Goal: Complete application form

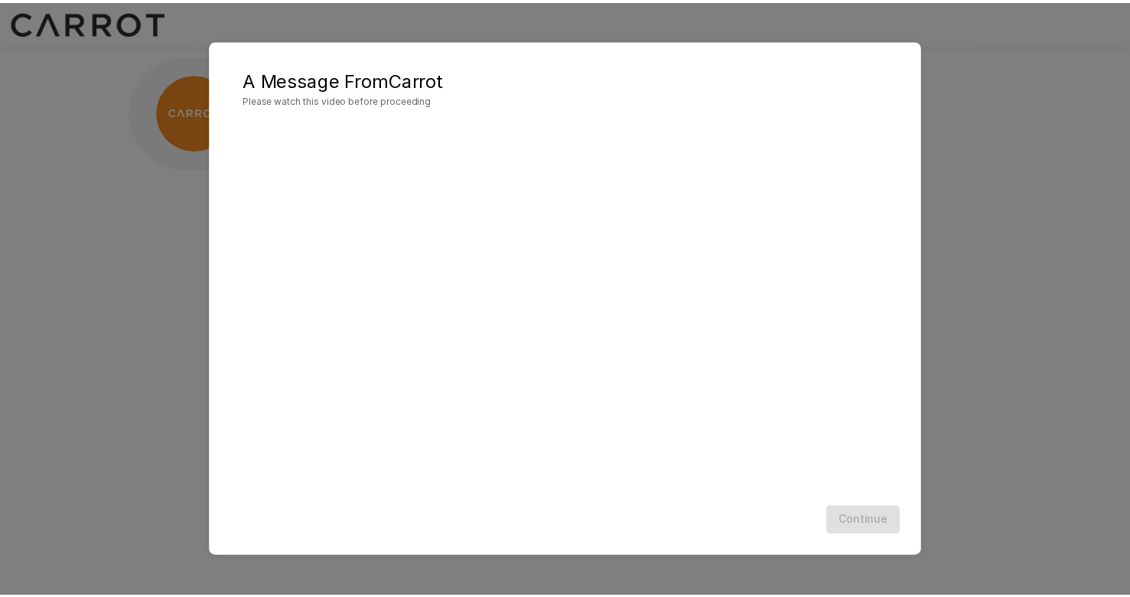
scroll to position [1, 0]
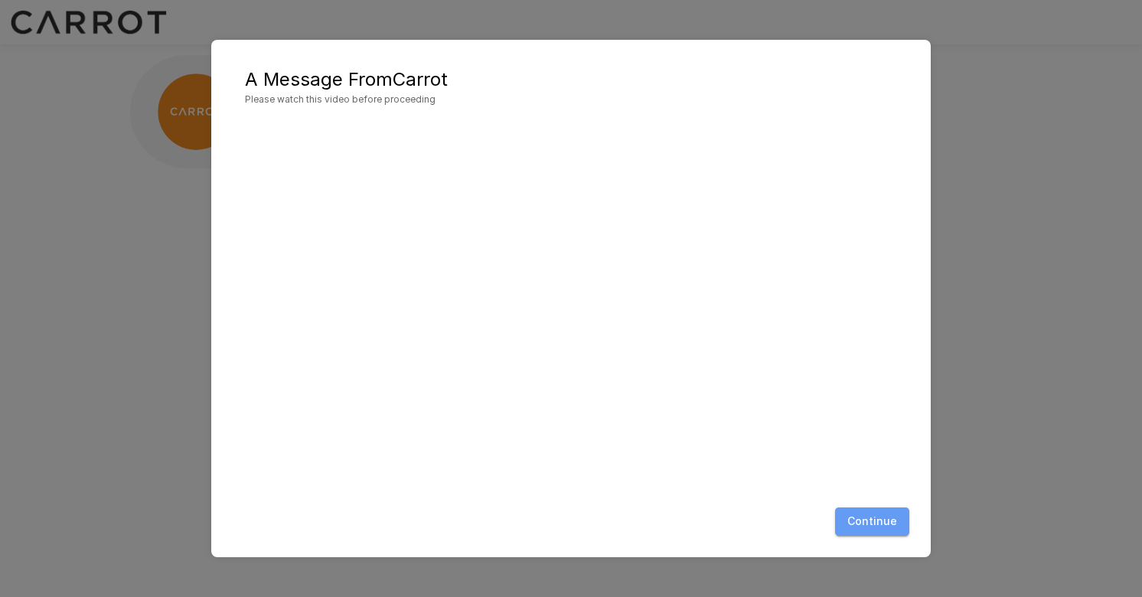
click at [893, 527] on button "Continue" at bounding box center [872, 521] width 74 height 28
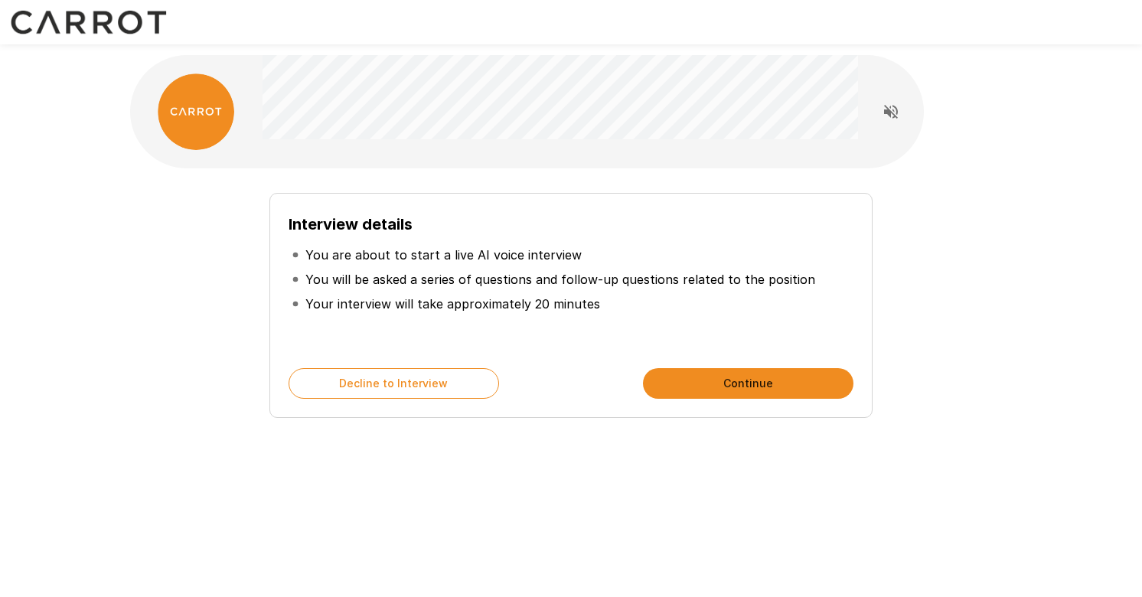
click at [766, 388] on button "Continue" at bounding box center [748, 383] width 210 height 31
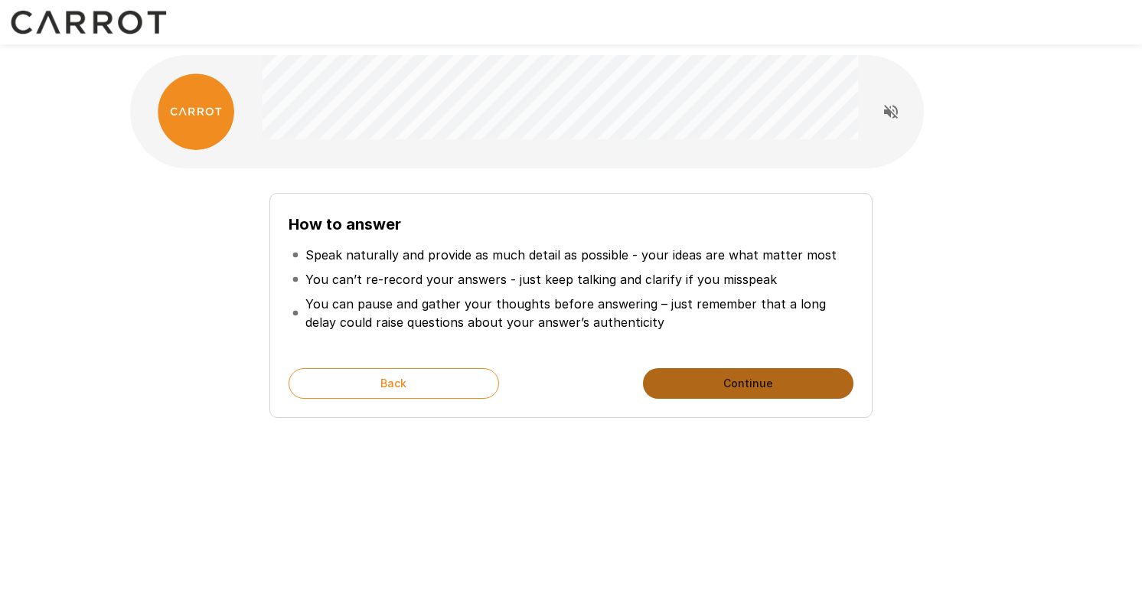
click at [748, 385] on button "Continue" at bounding box center [748, 383] width 210 height 31
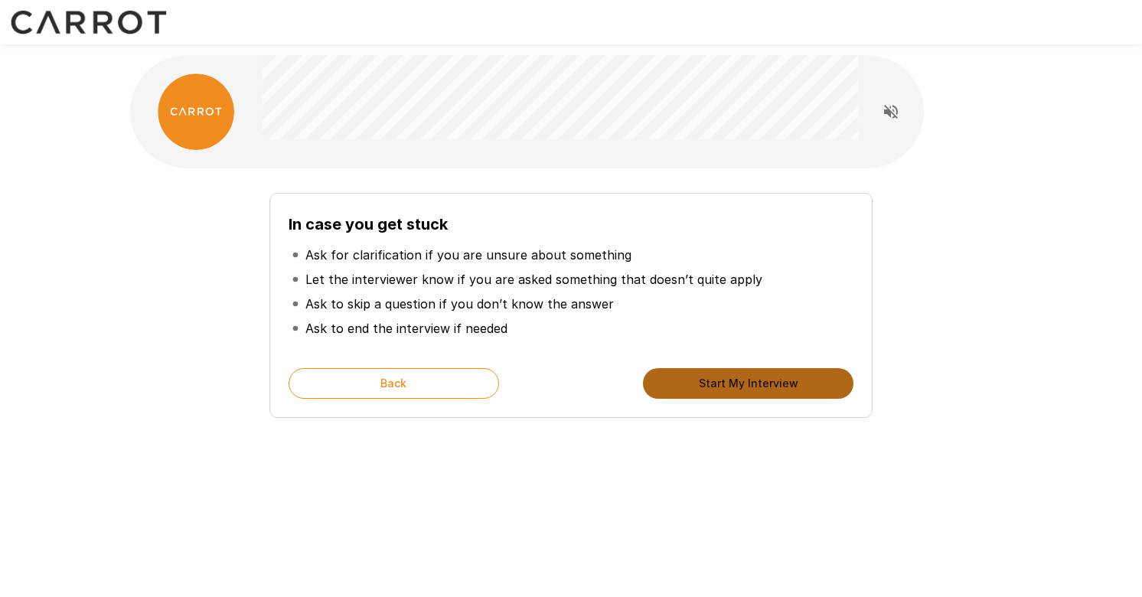
click at [746, 381] on button "Start My Interview" at bounding box center [748, 383] width 210 height 31
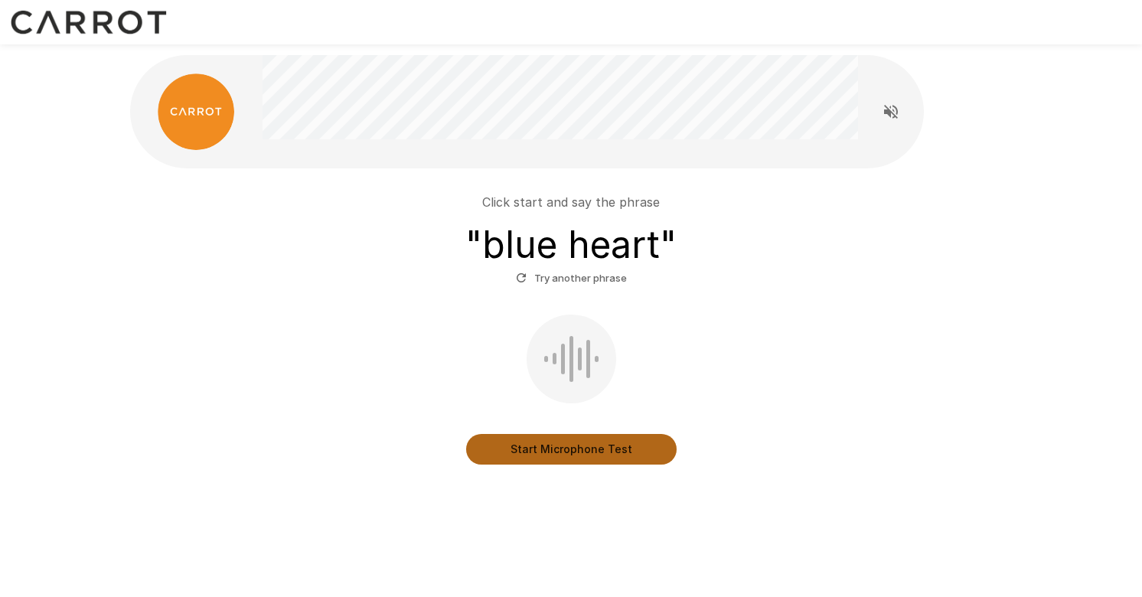
click at [609, 442] on button "Start Microphone Test" at bounding box center [571, 449] width 210 height 31
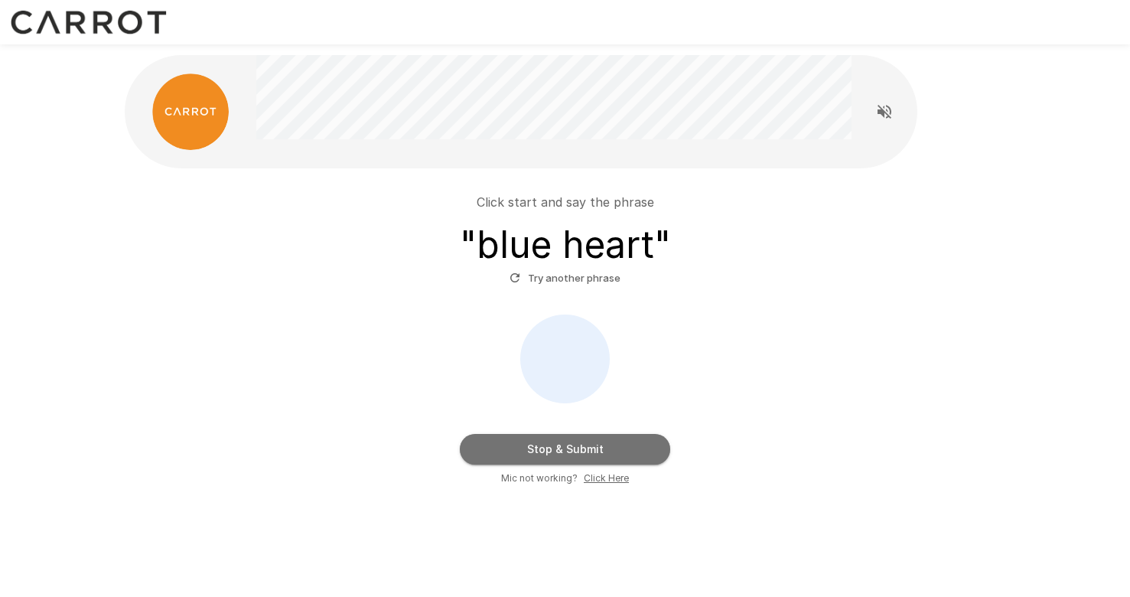
click at [618, 447] on button "Stop & Submit" at bounding box center [565, 449] width 210 height 31
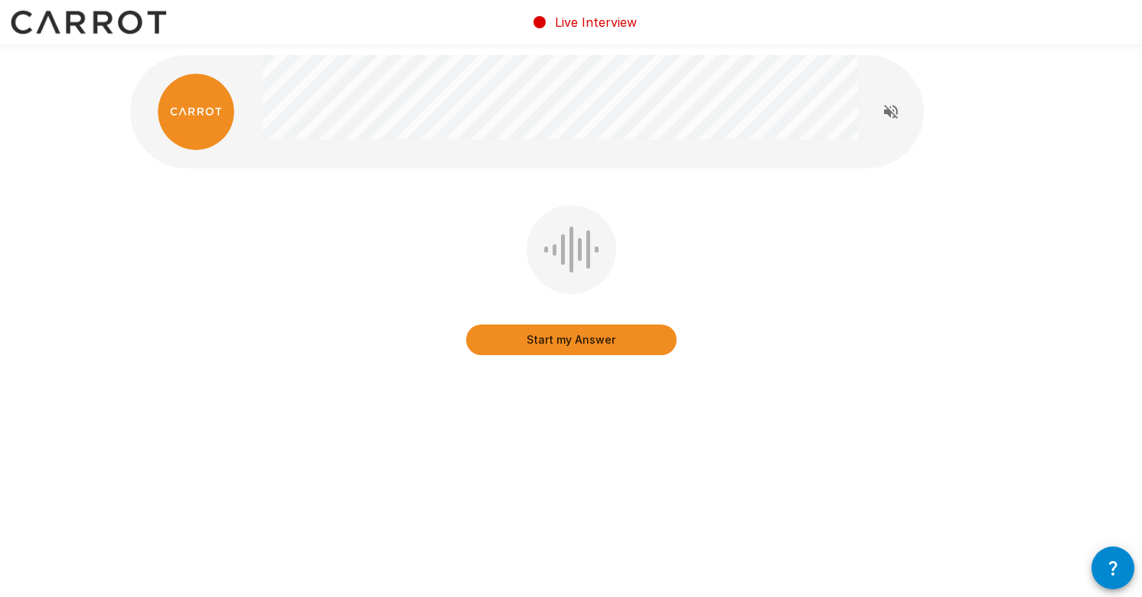
click at [615, 336] on button "Start my Answer" at bounding box center [571, 339] width 210 height 31
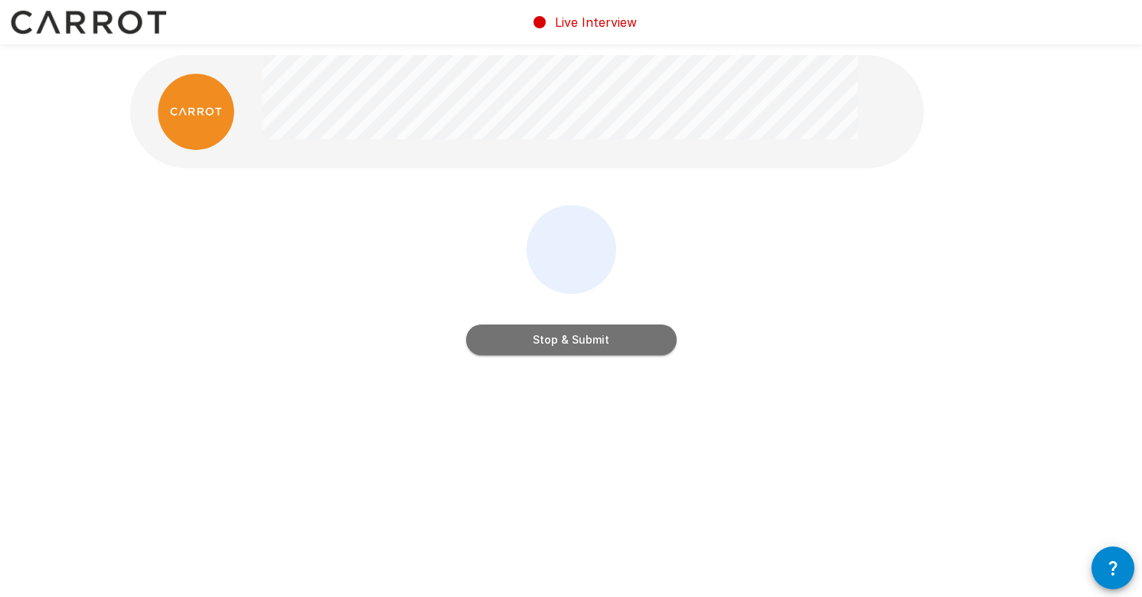
click at [612, 338] on button "Stop & Submit" at bounding box center [571, 339] width 210 height 31
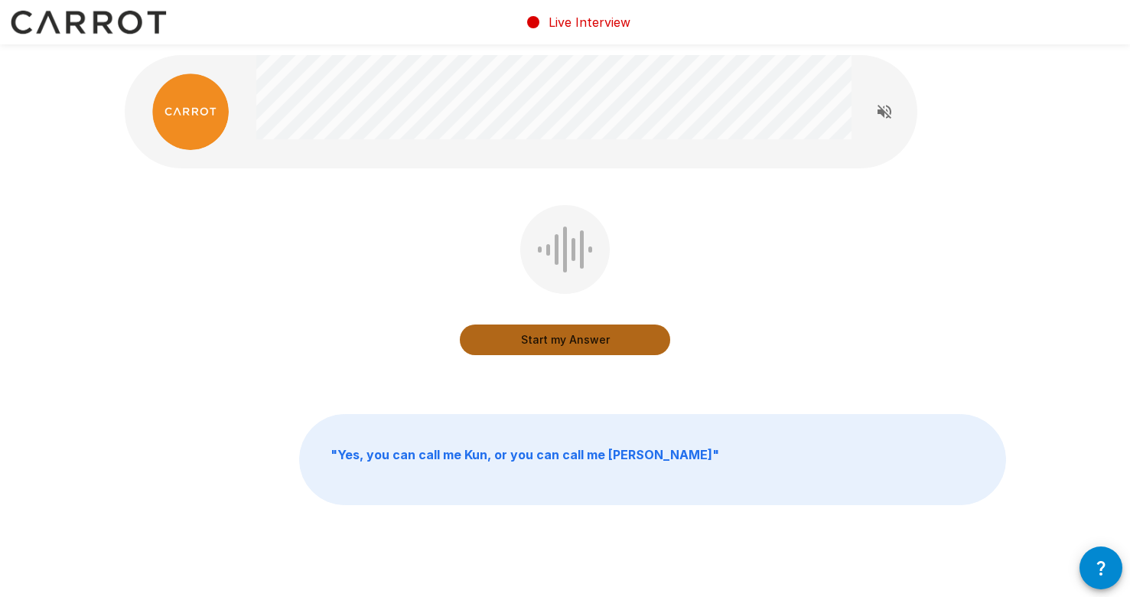
click at [625, 338] on button "Start my Answer" at bounding box center [565, 339] width 210 height 31
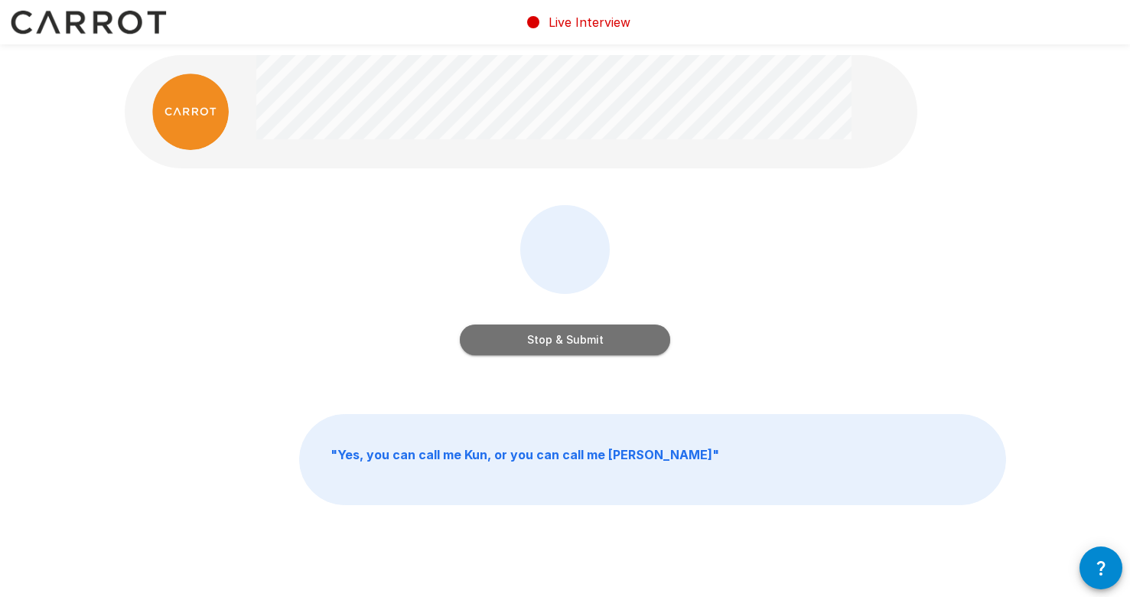
click at [628, 337] on button "Stop & Submit" at bounding box center [565, 339] width 210 height 31
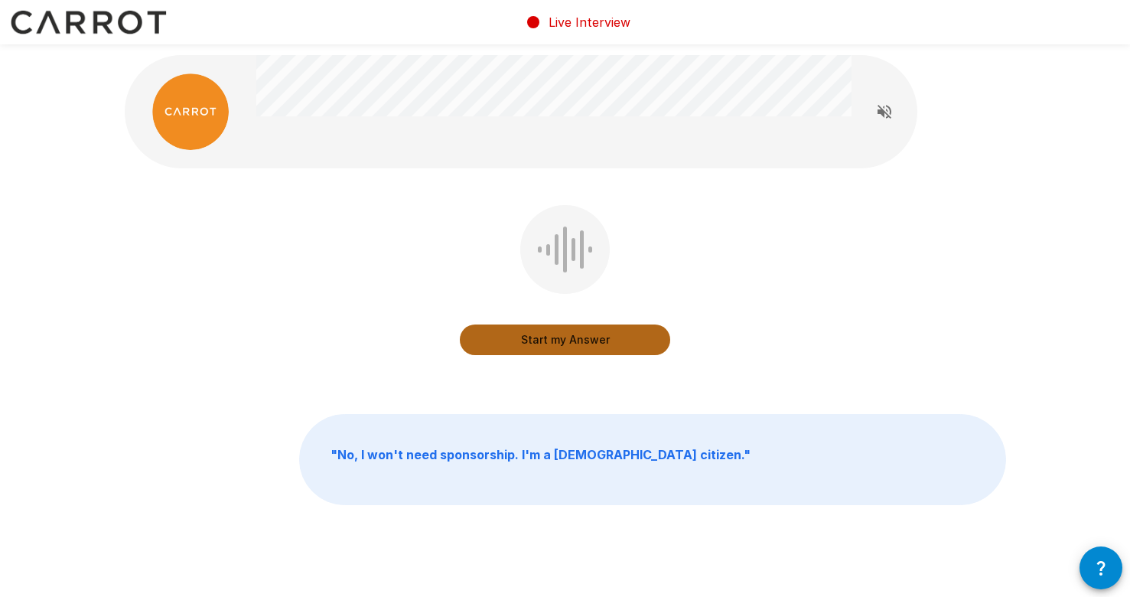
click at [607, 338] on button "Start my Answer" at bounding box center [565, 339] width 210 height 31
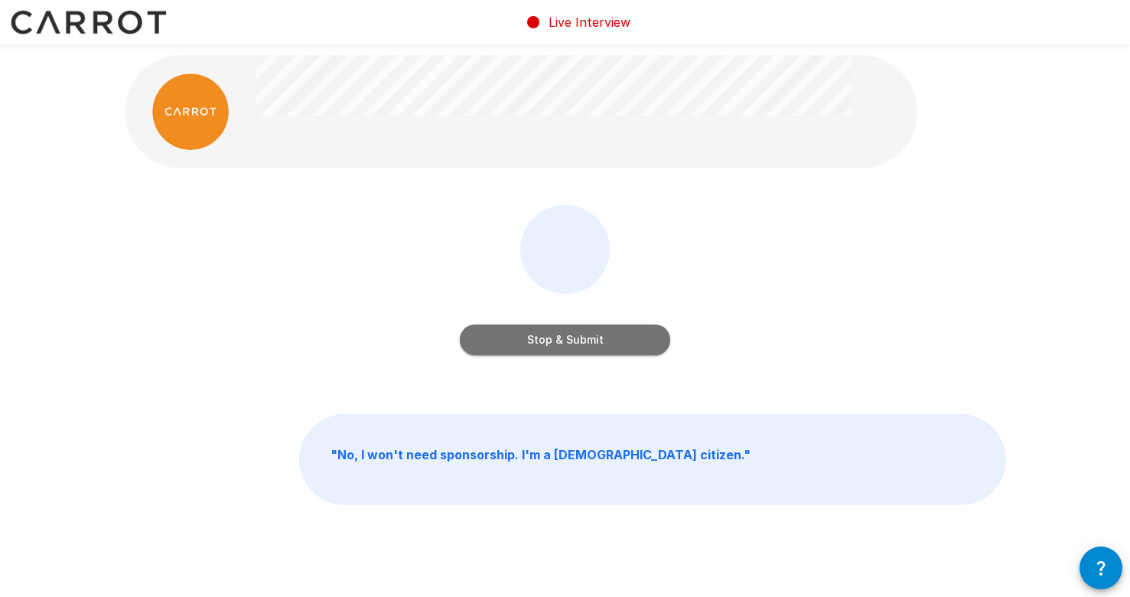
click at [607, 337] on button "Stop & Submit" at bounding box center [565, 339] width 210 height 31
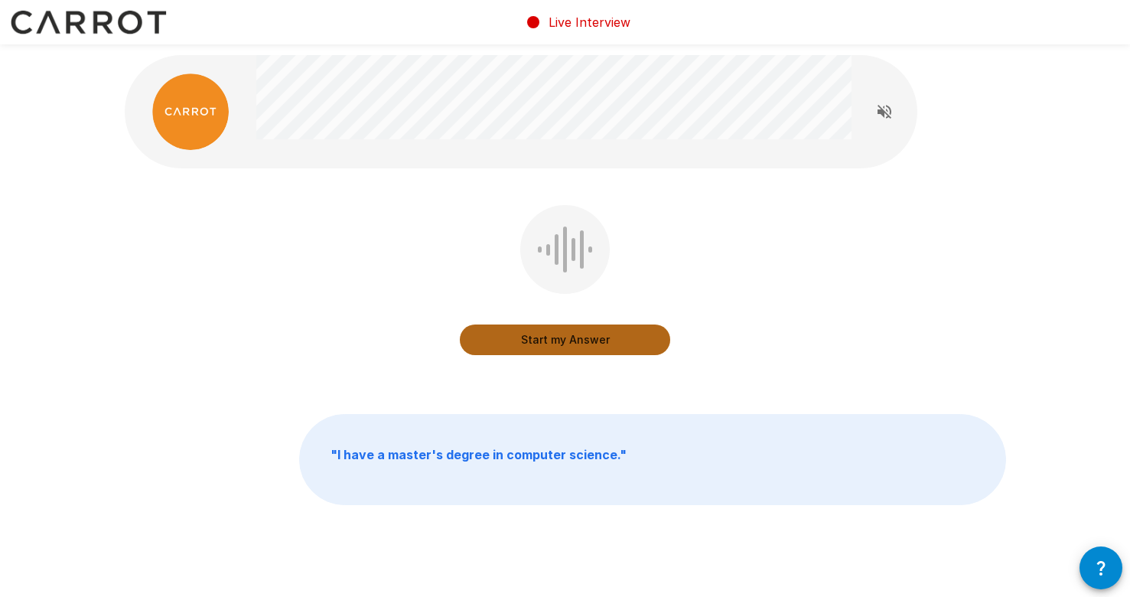
click at [596, 338] on button "Start my Answer" at bounding box center [565, 339] width 210 height 31
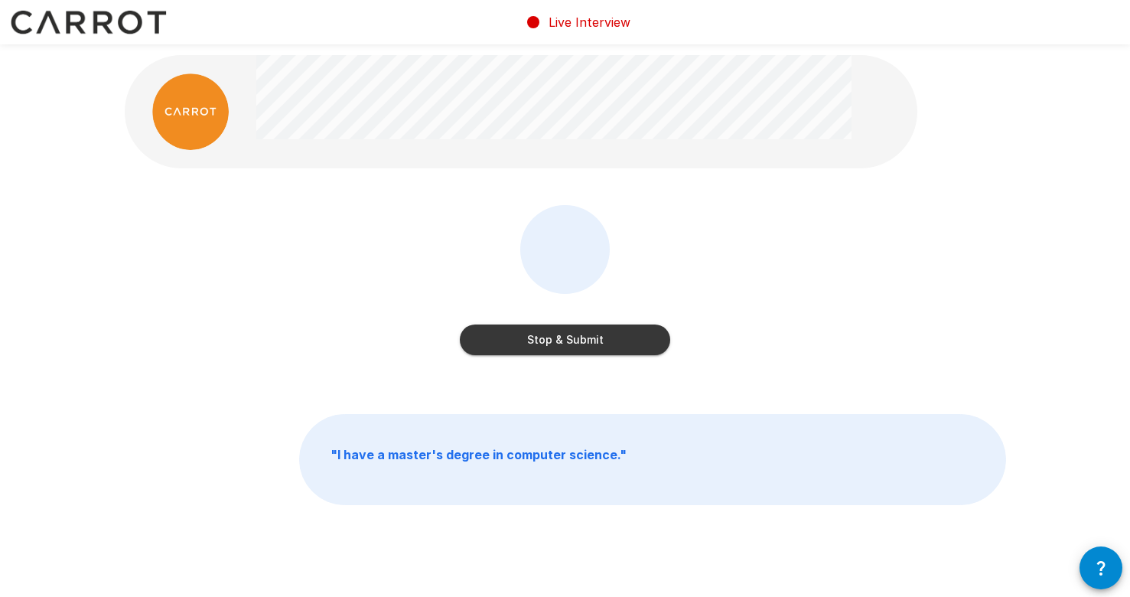
click at [595, 338] on button "Stop & Submit" at bounding box center [565, 339] width 210 height 31
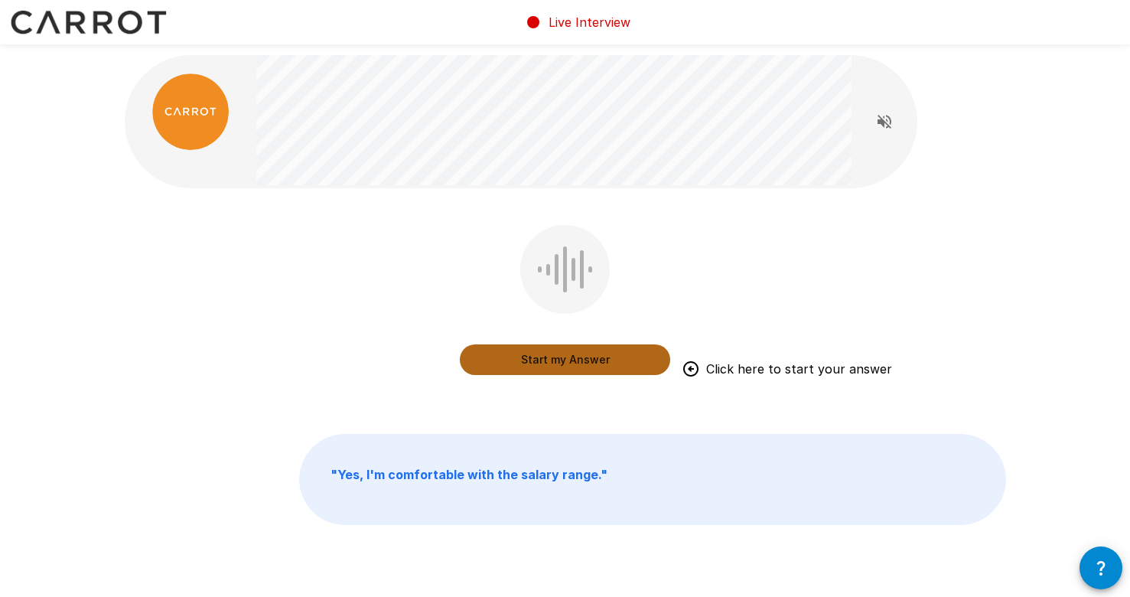
click at [577, 359] on button "Start my Answer" at bounding box center [565, 359] width 210 height 31
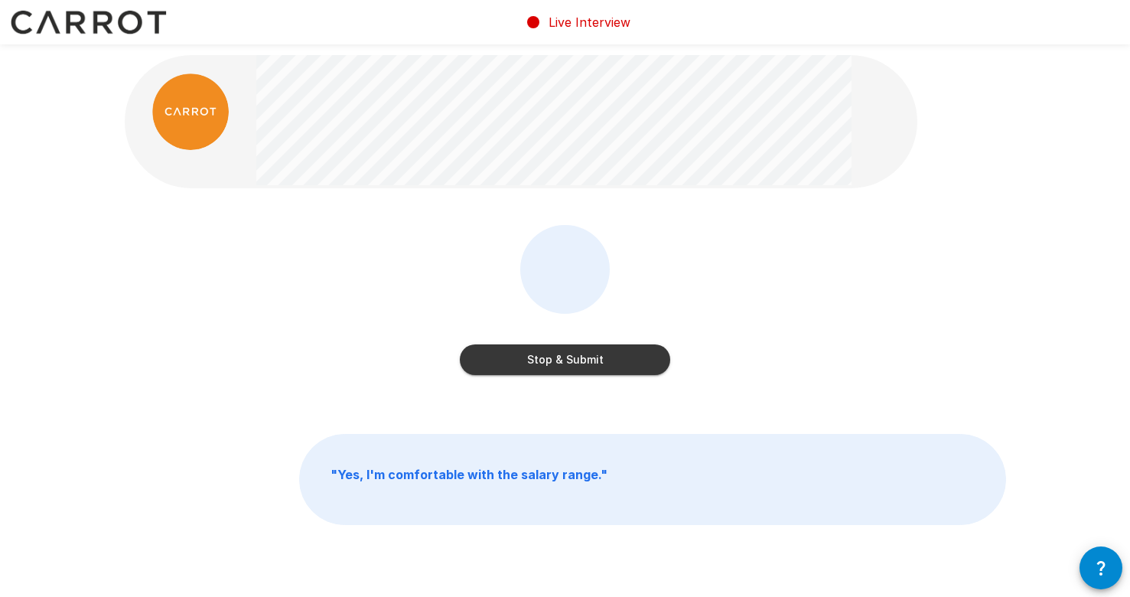
click at [596, 357] on button "Stop & Submit" at bounding box center [565, 359] width 210 height 31
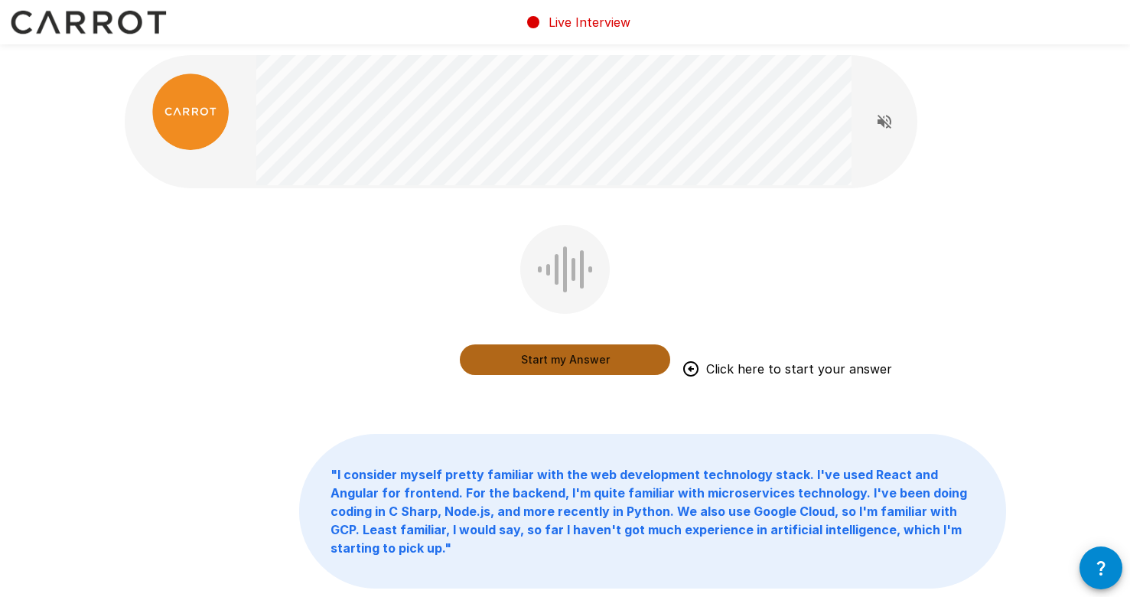
click at [560, 354] on button "Start my Answer" at bounding box center [565, 359] width 210 height 31
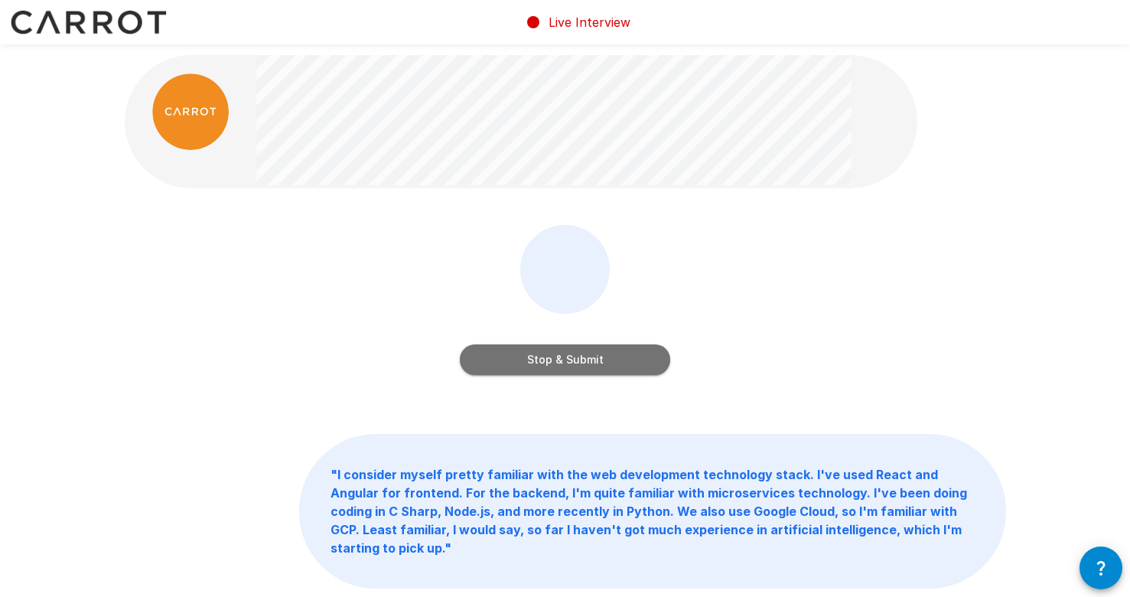
click at [550, 356] on button "Stop & Submit" at bounding box center [565, 359] width 210 height 31
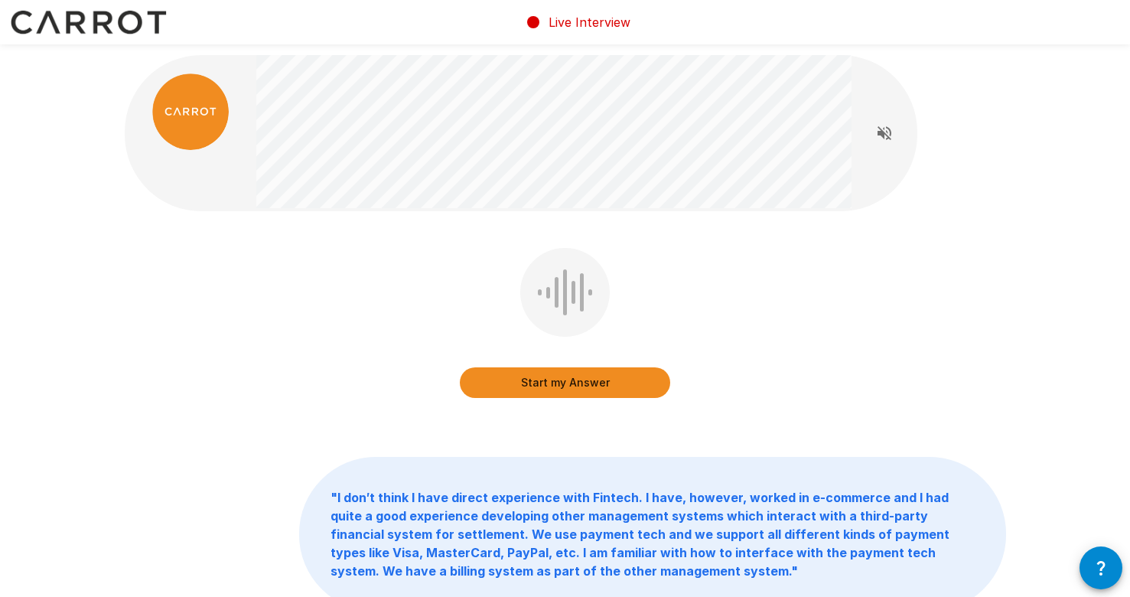
click at [575, 380] on button "Start my Answer" at bounding box center [565, 382] width 210 height 31
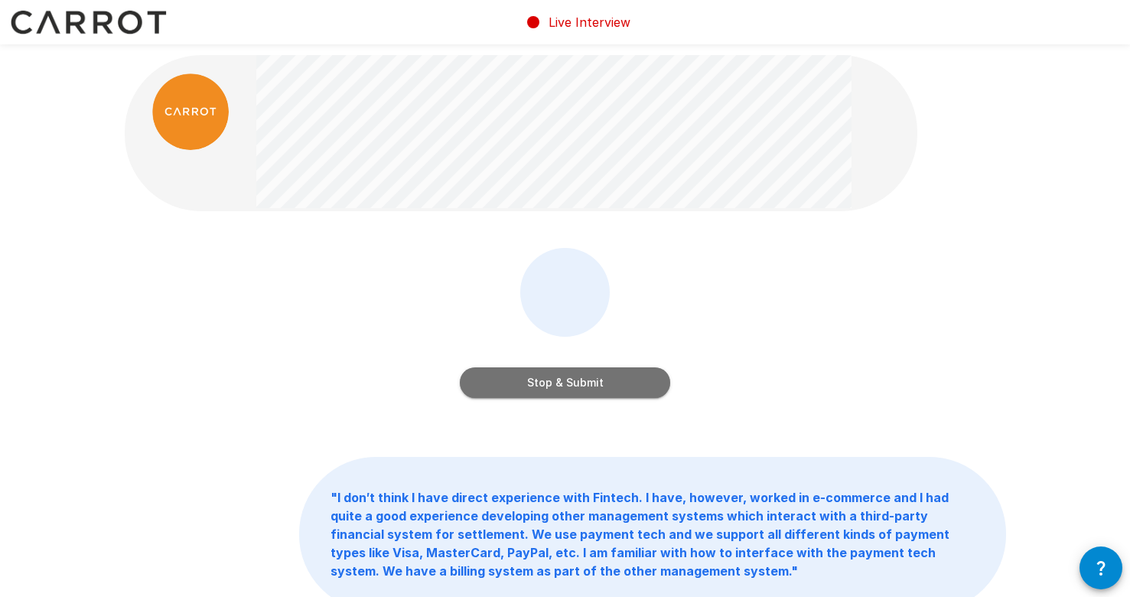
click at [628, 385] on button "Stop & Submit" at bounding box center [565, 382] width 210 height 31
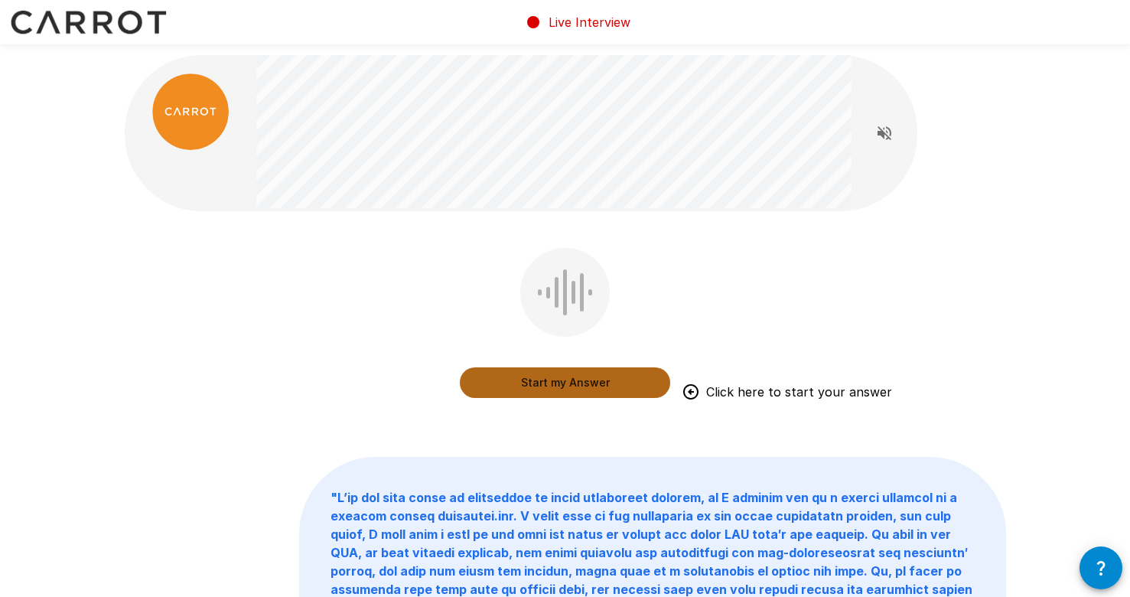
click at [561, 380] on button "Start my Answer" at bounding box center [565, 382] width 210 height 31
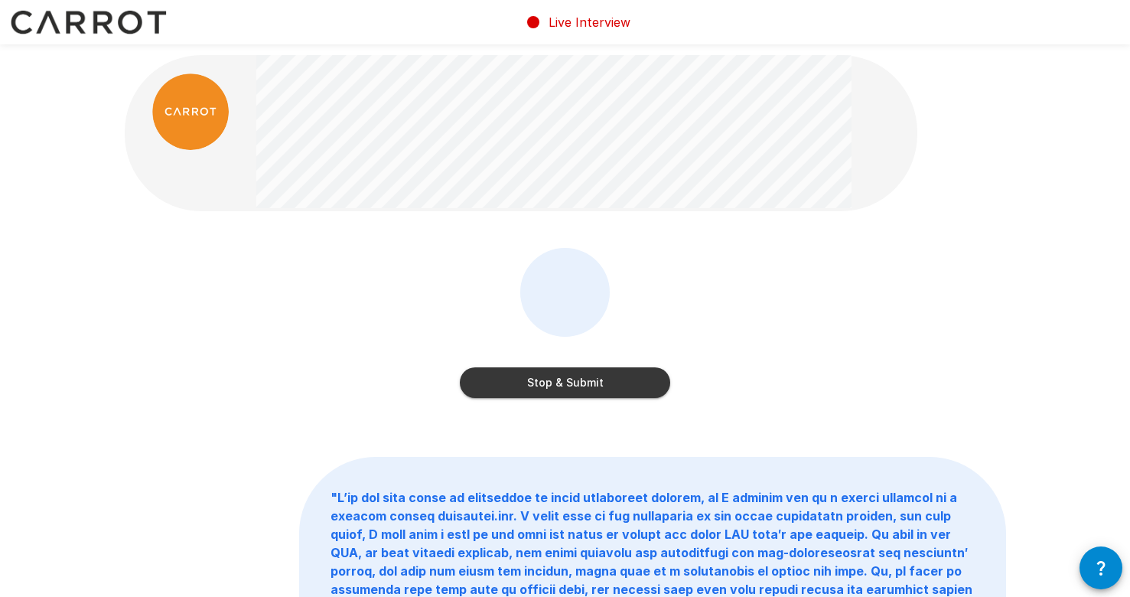
click at [586, 380] on button "Stop & Submit" at bounding box center [565, 382] width 210 height 31
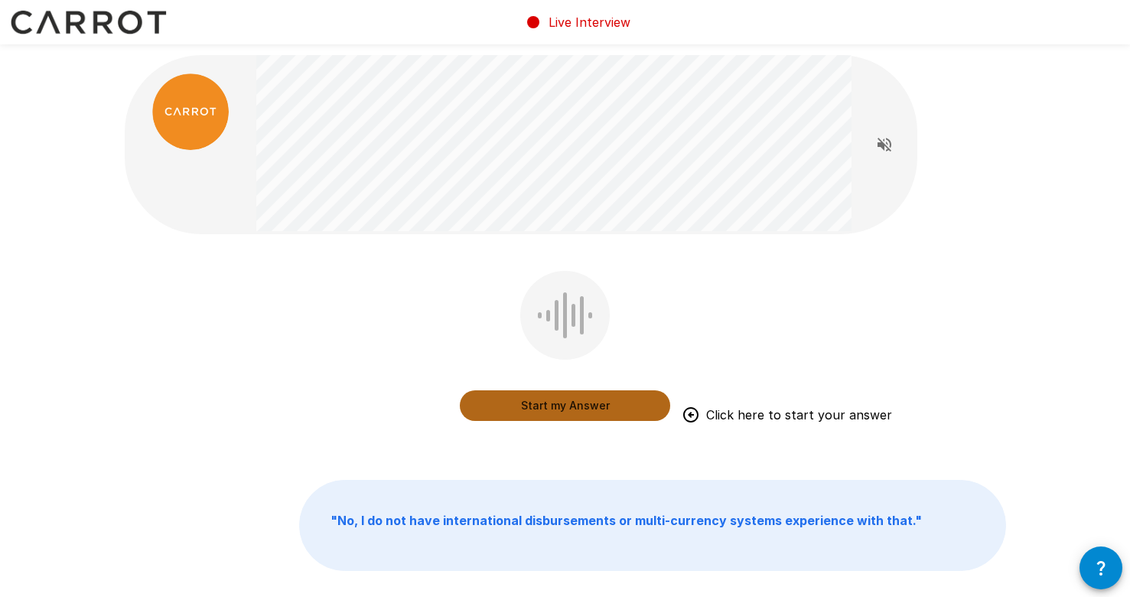
click at [585, 402] on button "Start my Answer" at bounding box center [565, 405] width 210 height 31
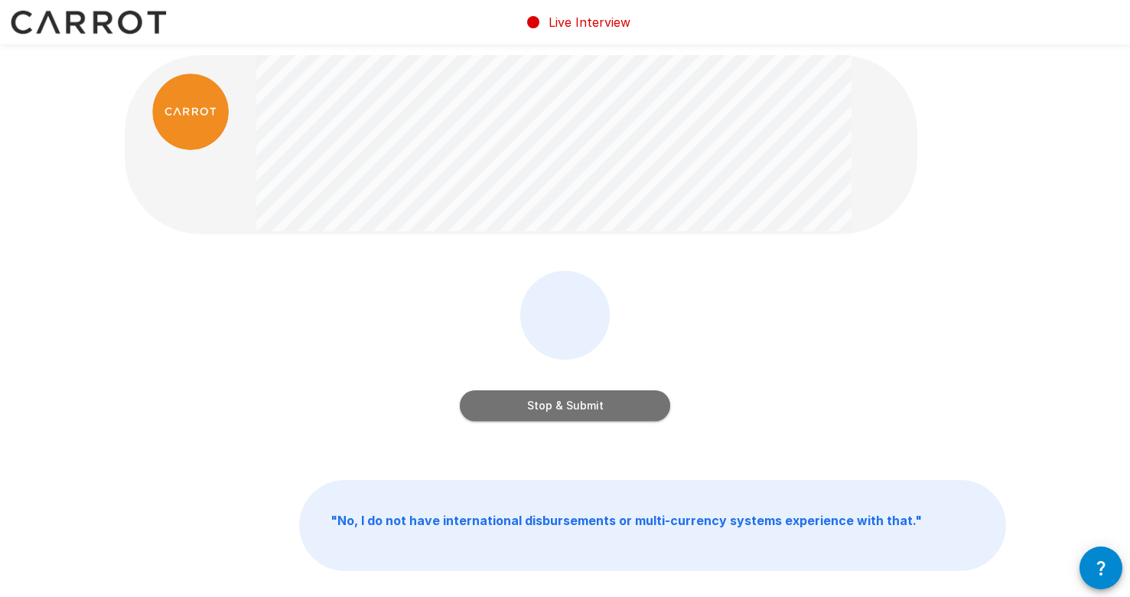
click at [631, 406] on button "Stop & Submit" at bounding box center [565, 405] width 210 height 31
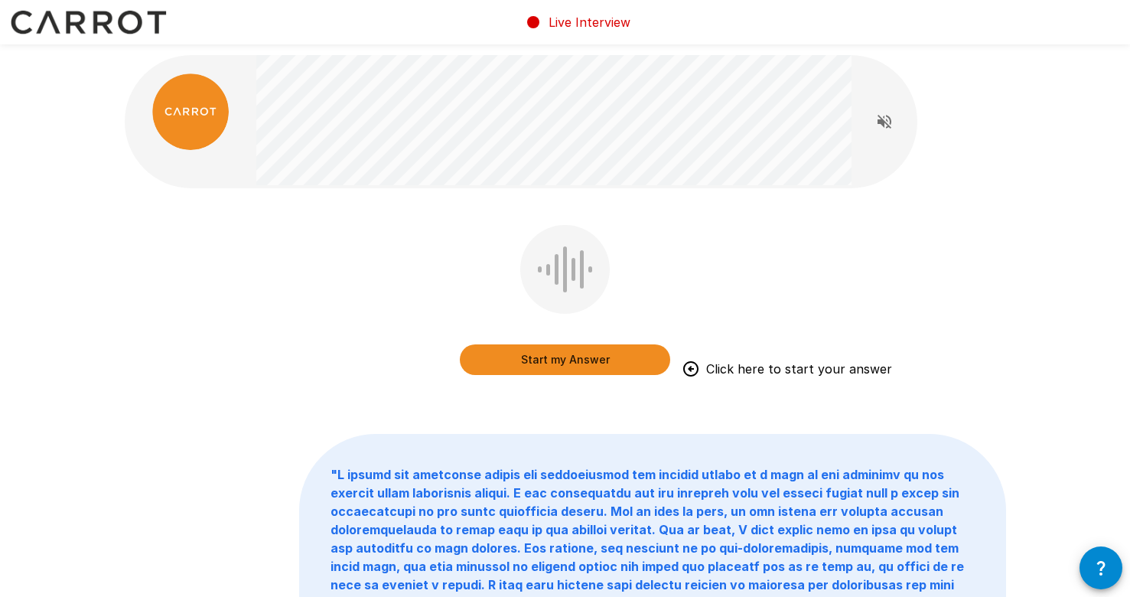
click at [574, 360] on button "Start my Answer" at bounding box center [565, 359] width 210 height 31
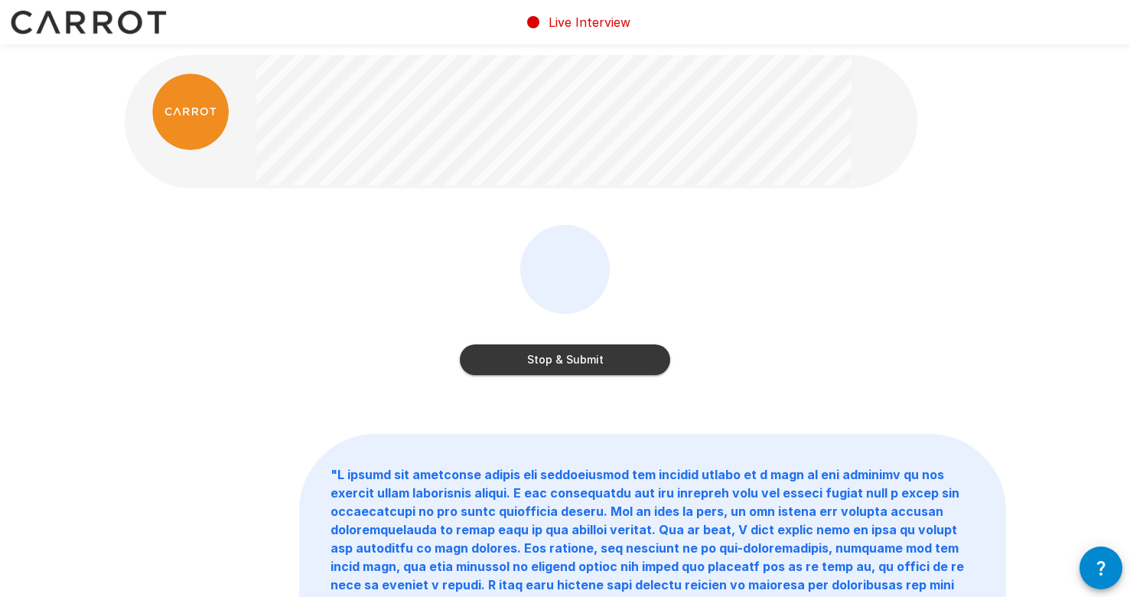
click at [635, 357] on button "Stop & Submit" at bounding box center [565, 359] width 210 height 31
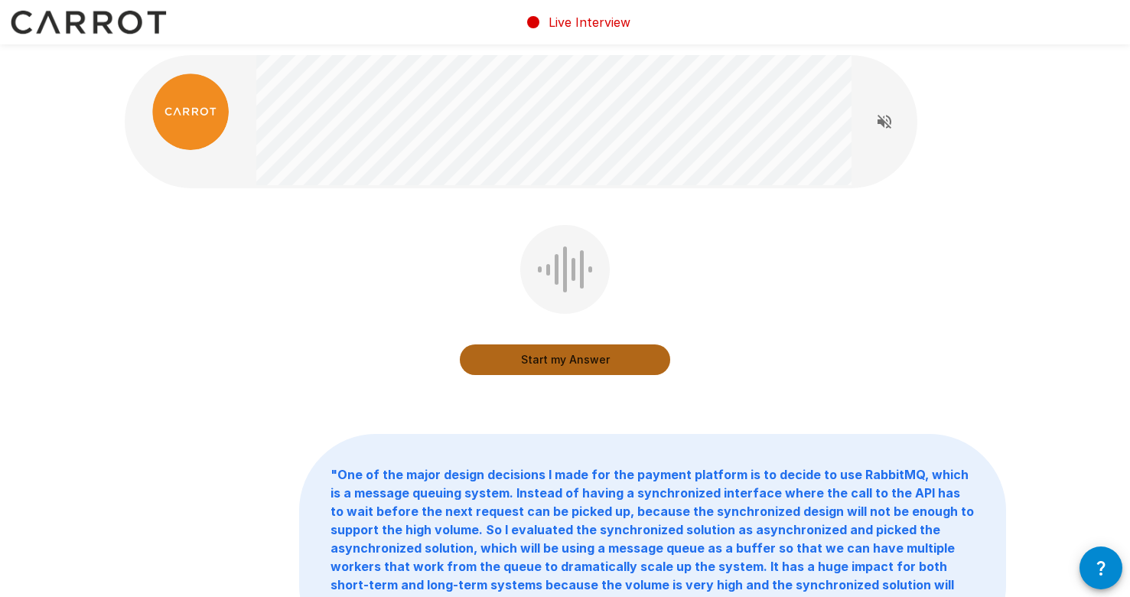
click at [572, 356] on button "Start my Answer" at bounding box center [565, 359] width 210 height 31
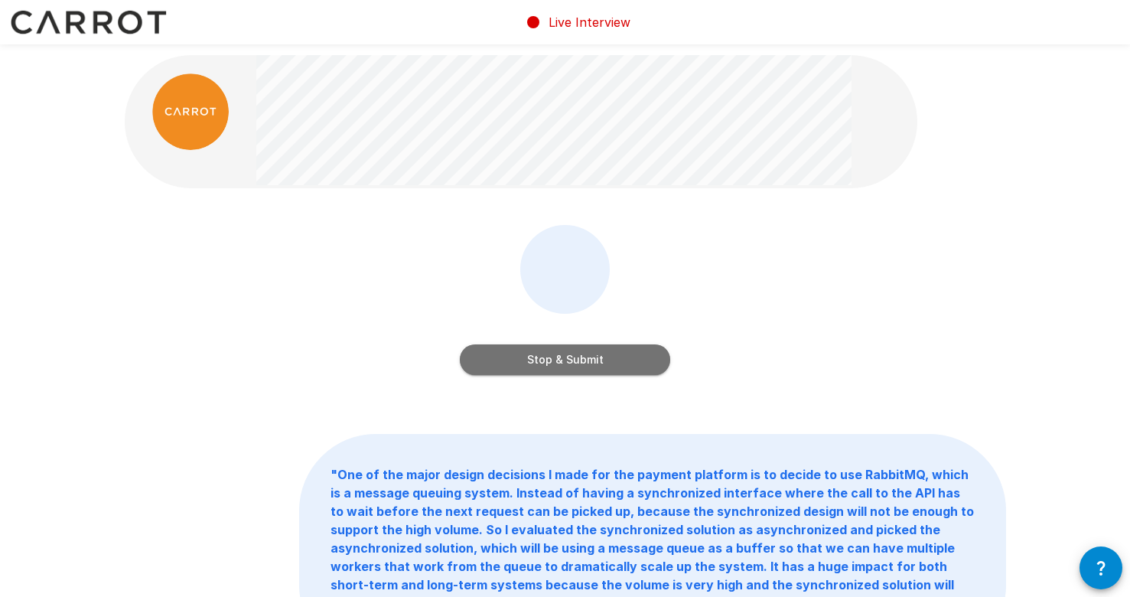
click at [572, 356] on button "Stop & Submit" at bounding box center [565, 359] width 210 height 31
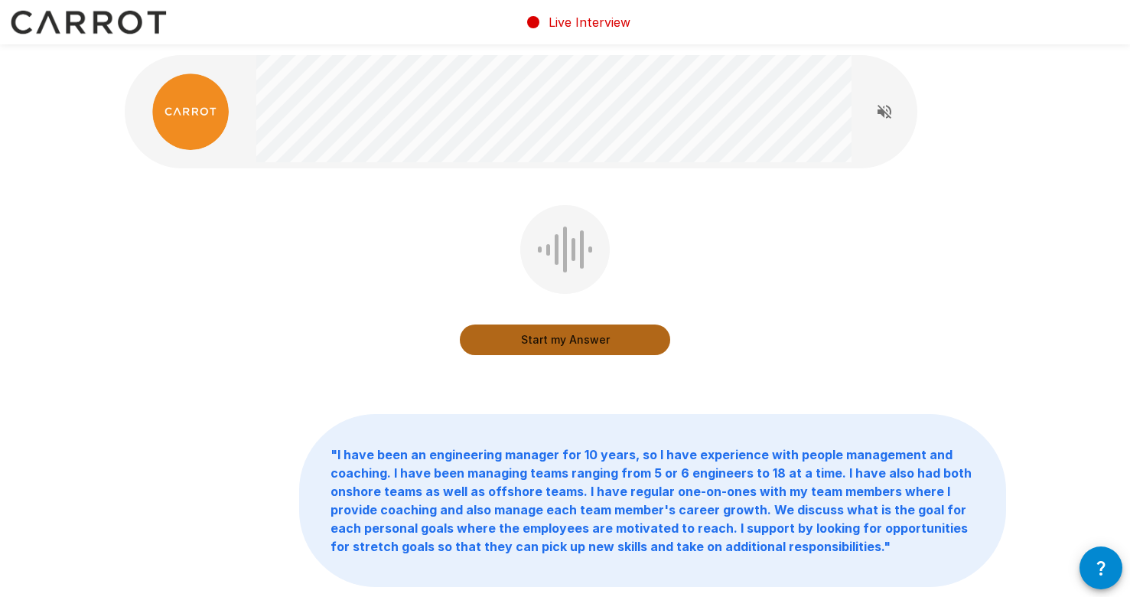
click at [584, 336] on button "Start my Answer" at bounding box center [565, 339] width 210 height 31
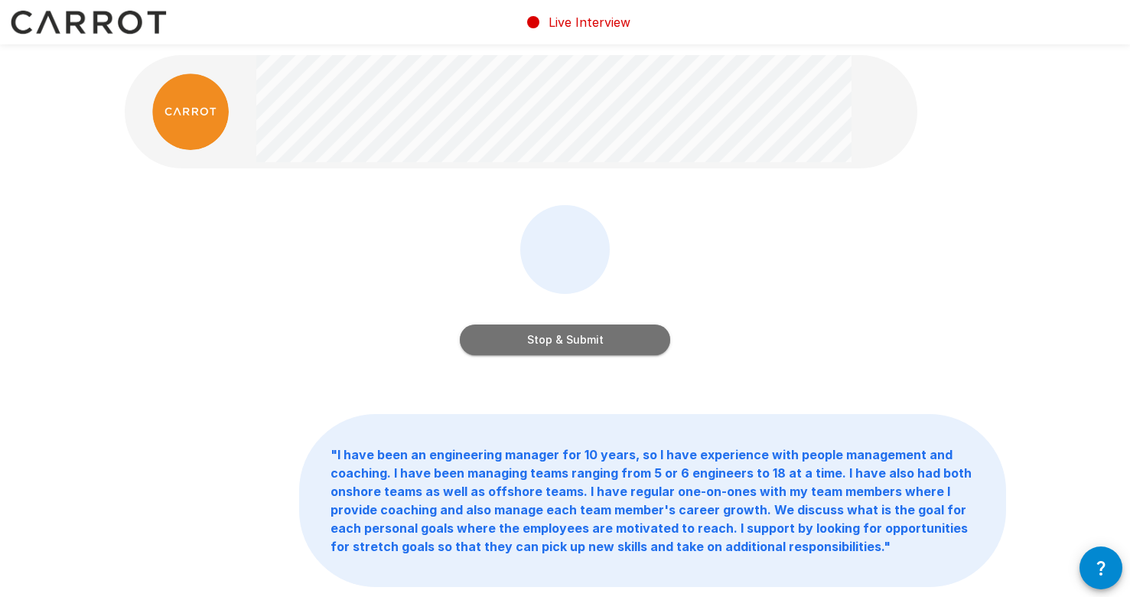
click at [605, 335] on button "Stop & Submit" at bounding box center [565, 339] width 210 height 31
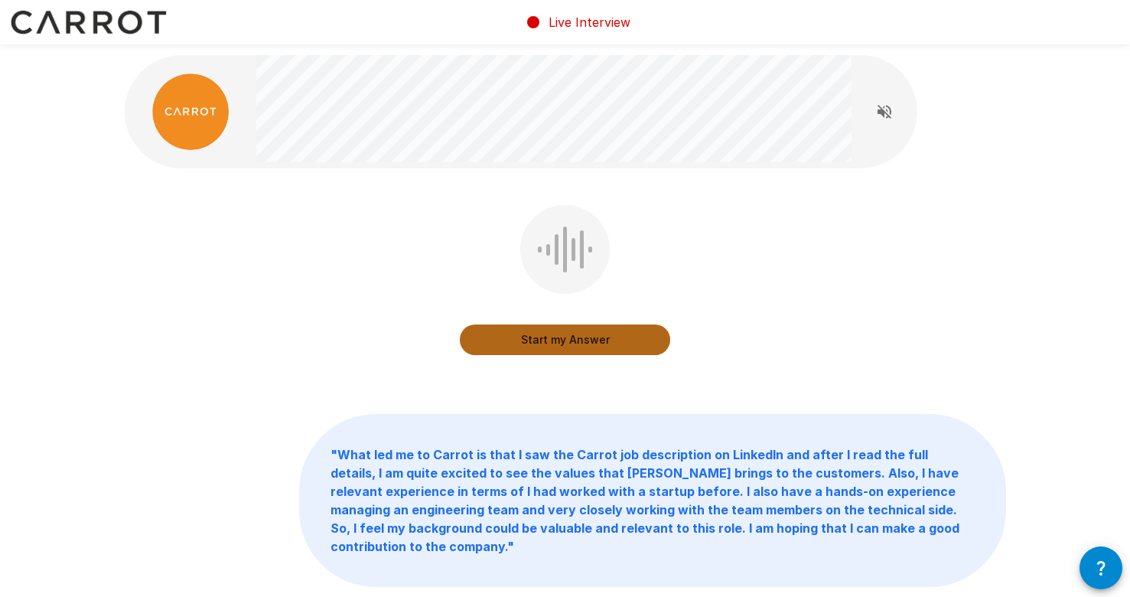
click at [634, 343] on button "Start my Answer" at bounding box center [565, 339] width 210 height 31
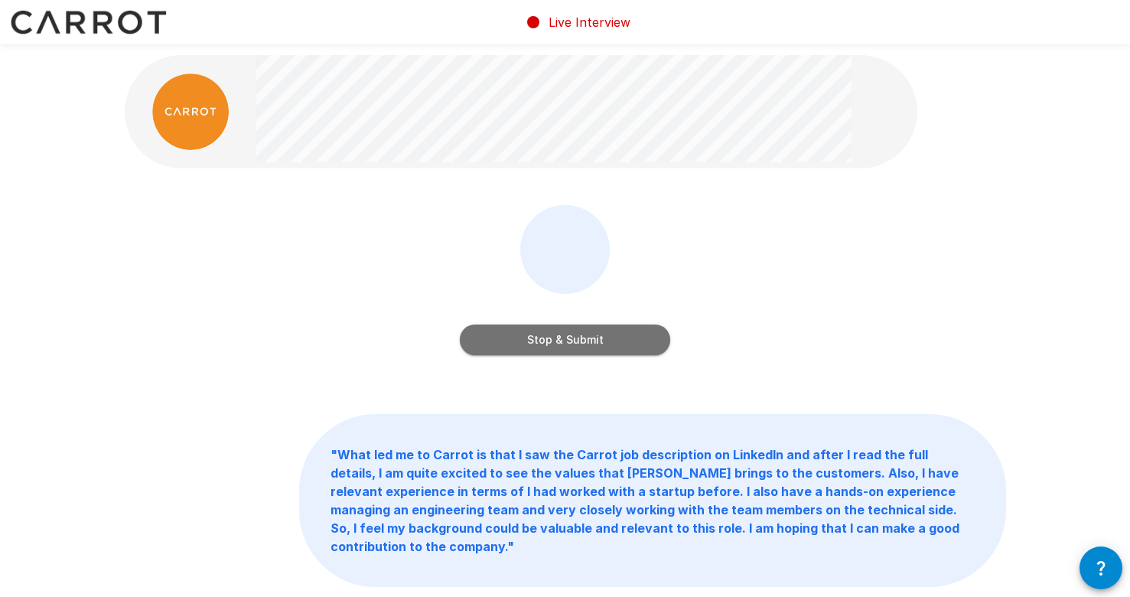
click at [631, 336] on button "Stop & Submit" at bounding box center [565, 339] width 210 height 31
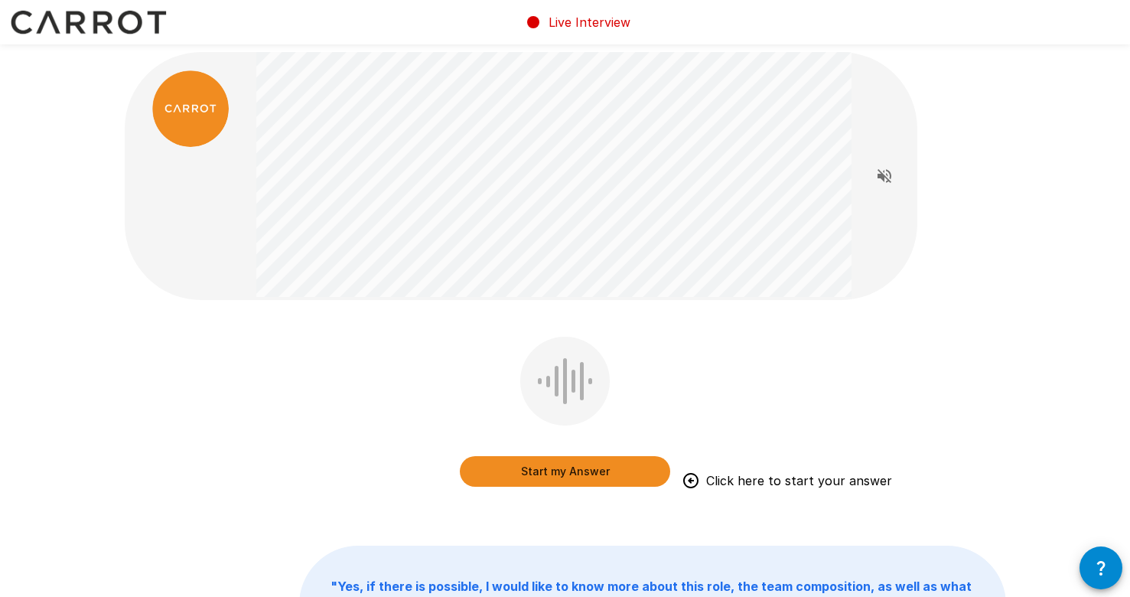
scroll to position [2, 0]
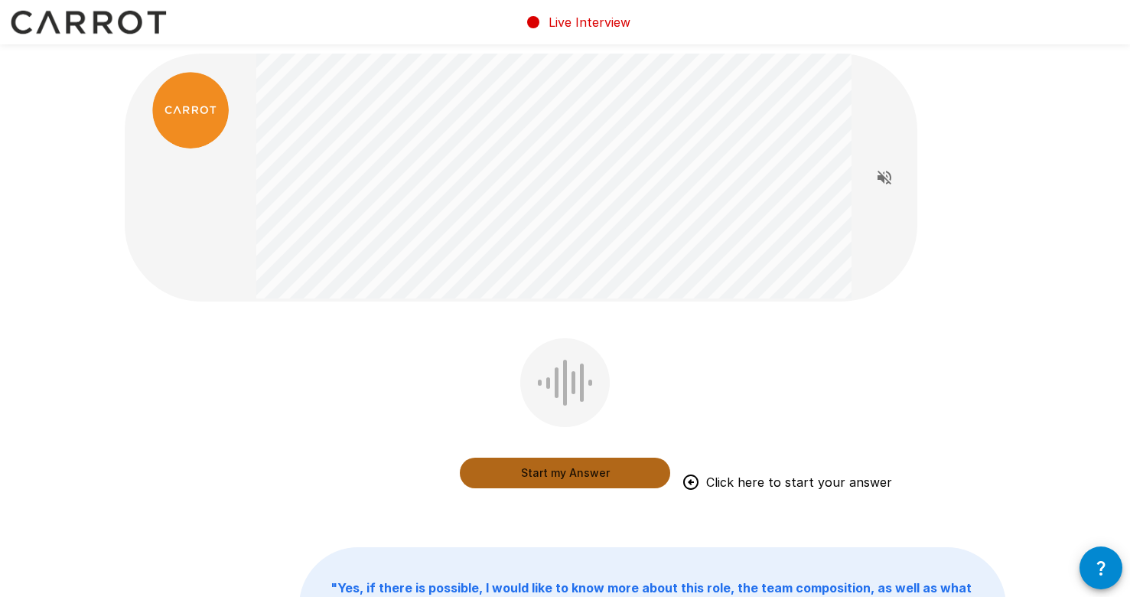
click at [564, 463] on button "Start my Answer" at bounding box center [565, 473] width 210 height 31
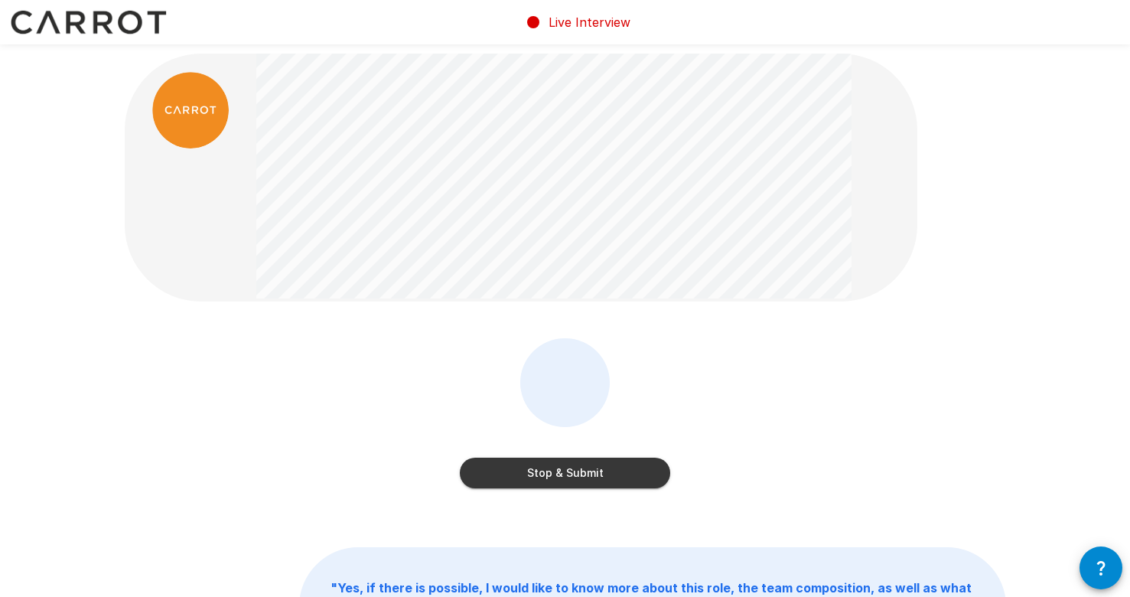
click at [634, 467] on button "Stop & Submit" at bounding box center [565, 473] width 210 height 31
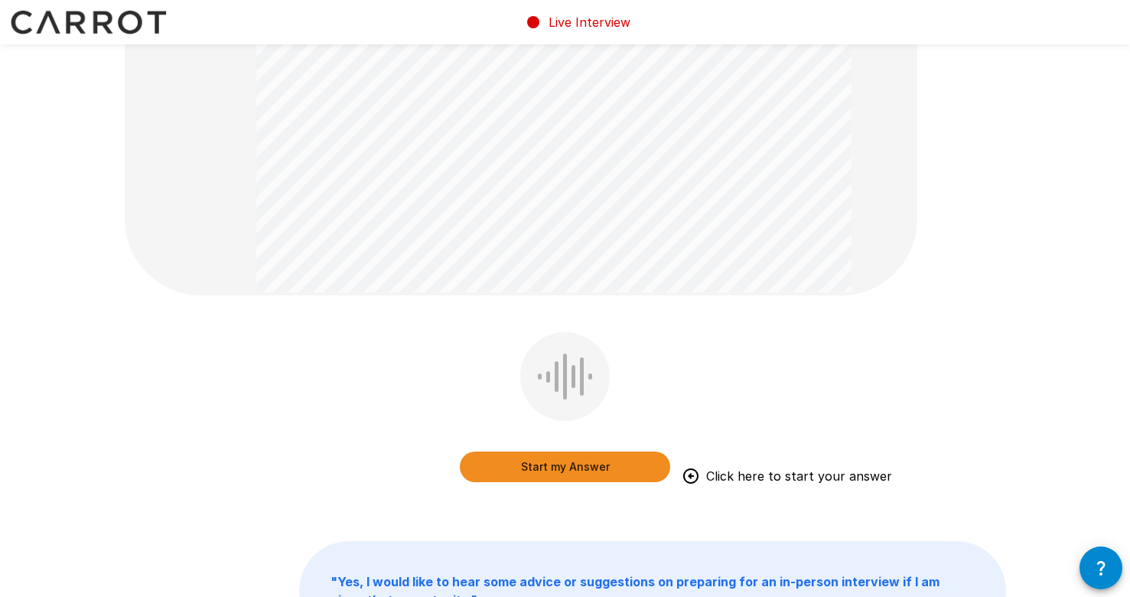
scroll to position [354, 0]
click at [611, 465] on button "Start my Answer" at bounding box center [565, 465] width 210 height 31
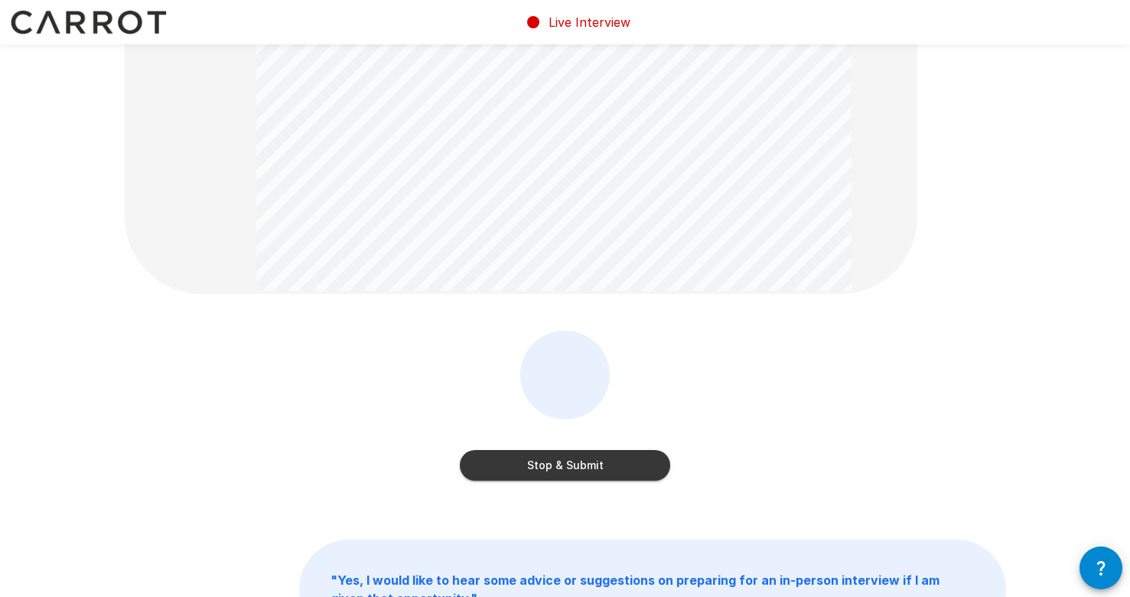
click at [622, 467] on button "Stop & Submit" at bounding box center [565, 465] width 210 height 31
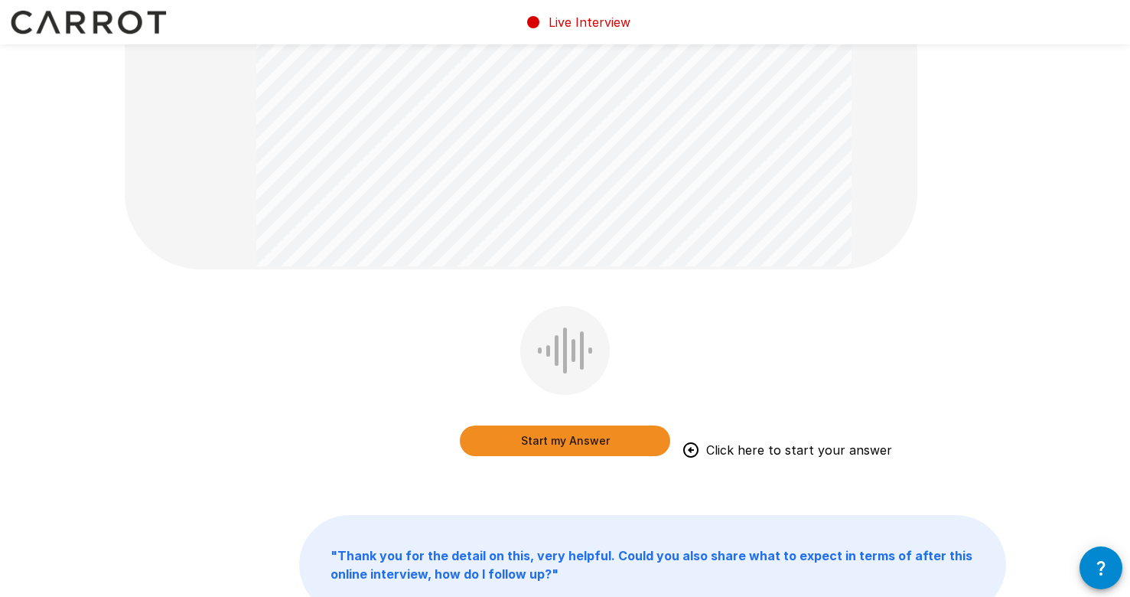
scroll to position [311, 0]
click at [631, 431] on button "Start my Answer" at bounding box center [565, 439] width 210 height 31
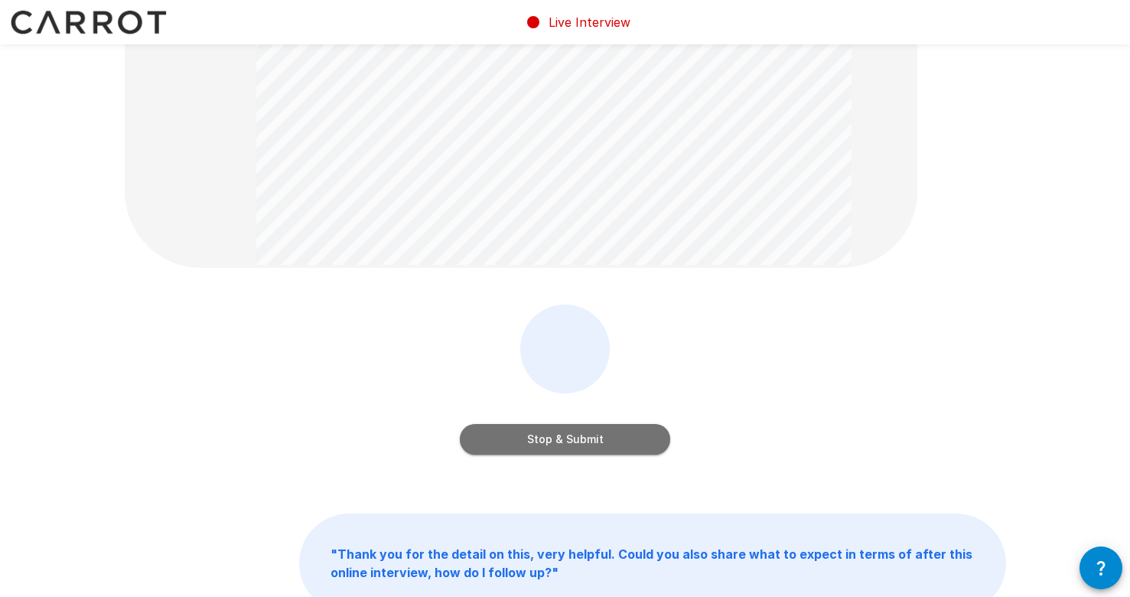
click at [623, 432] on button "Stop & Submit" at bounding box center [565, 439] width 210 height 31
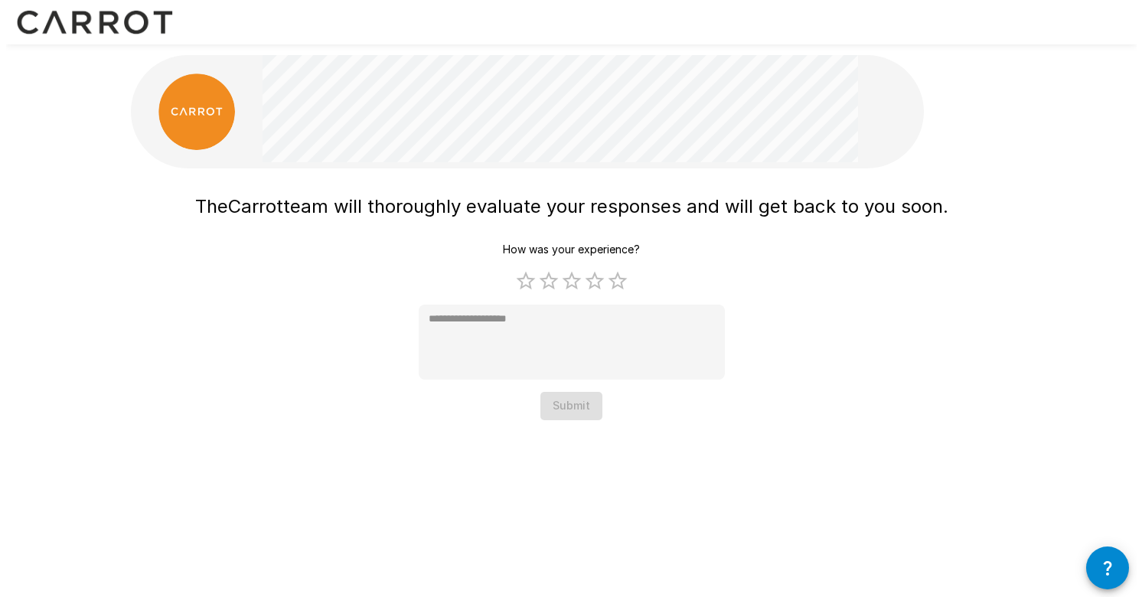
scroll to position [0, 0]
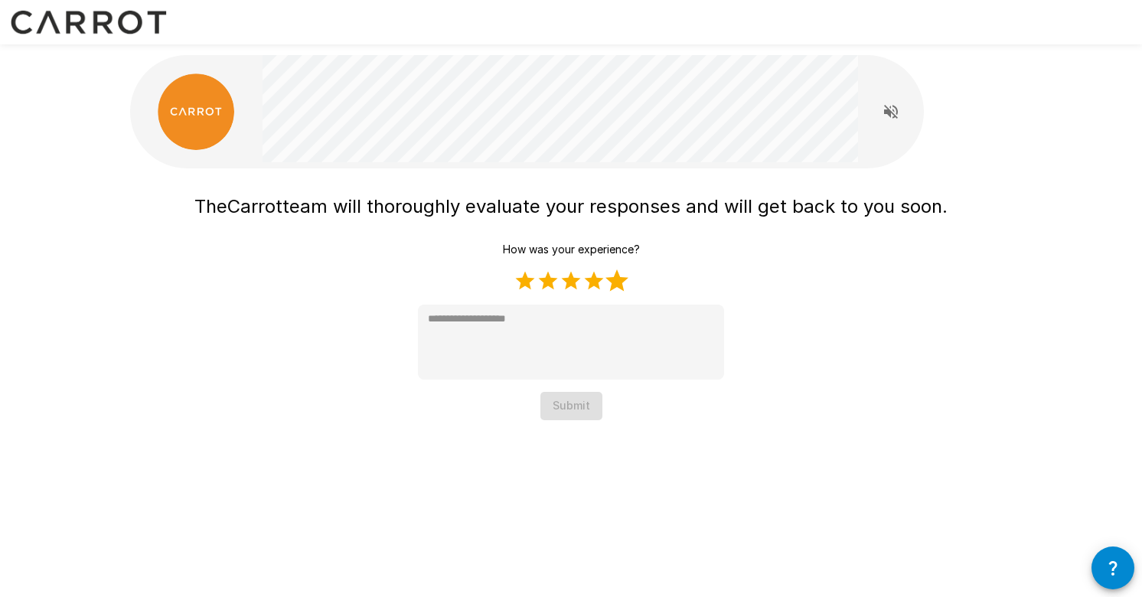
click at [615, 282] on label "5 Stars" at bounding box center [616, 280] width 23 height 23
type textarea "*"
click at [579, 403] on button "Submit" at bounding box center [571, 406] width 62 height 28
